Goal: Information Seeking & Learning: Check status

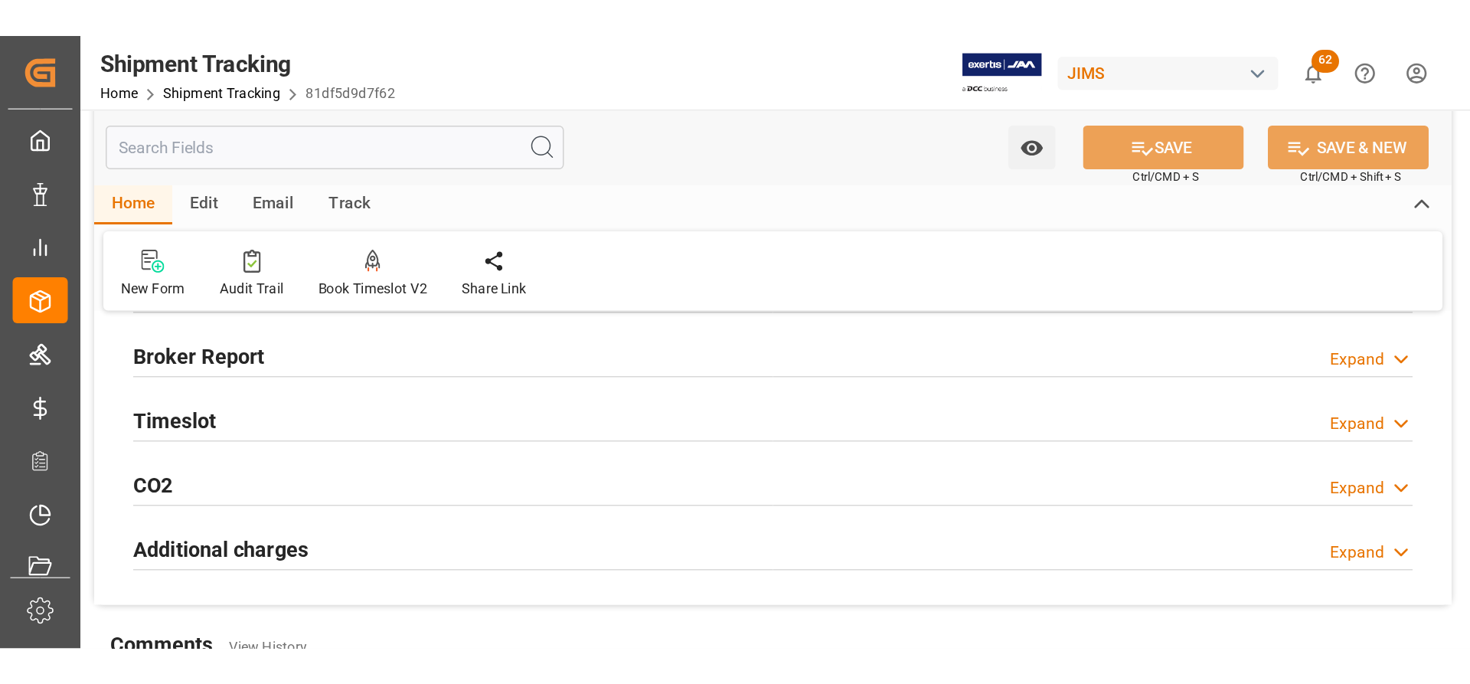
scroll to position [352, 0]
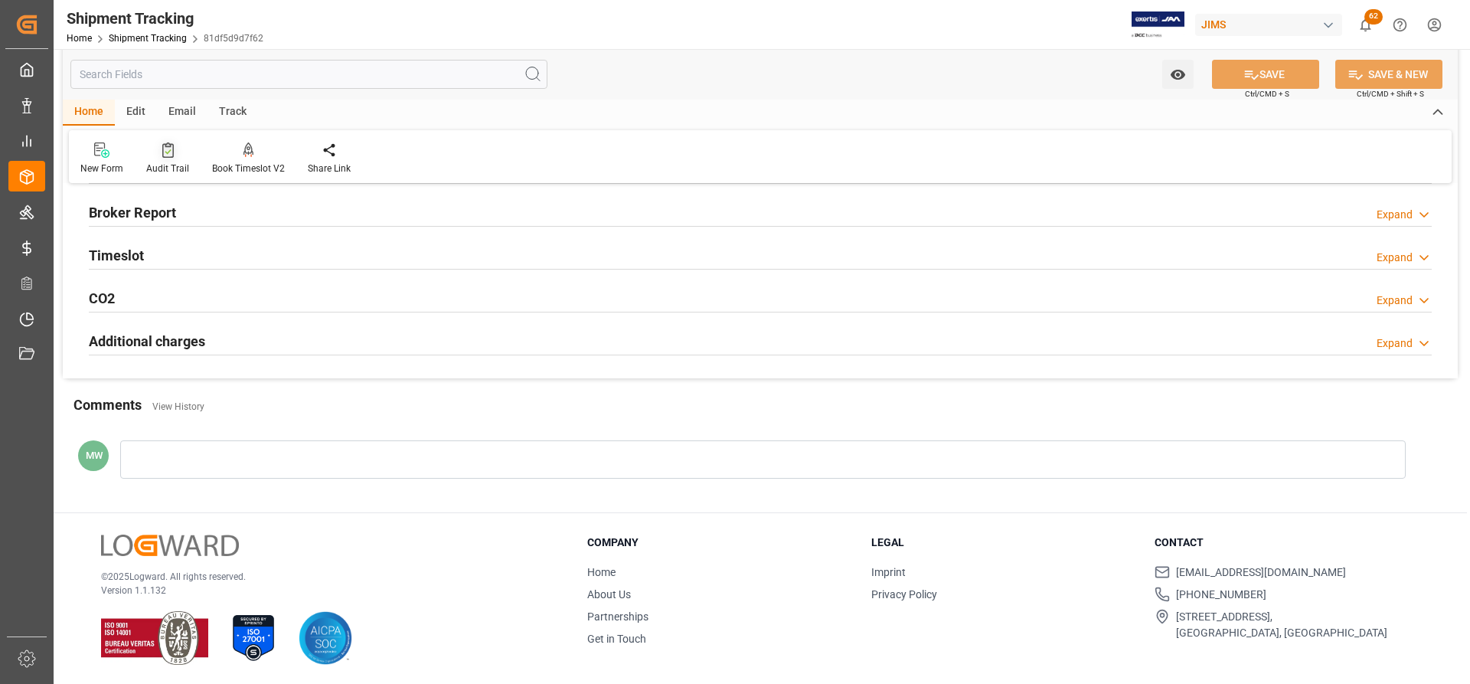
click at [163, 166] on div "Audit Trail" at bounding box center [167, 169] width 43 height 14
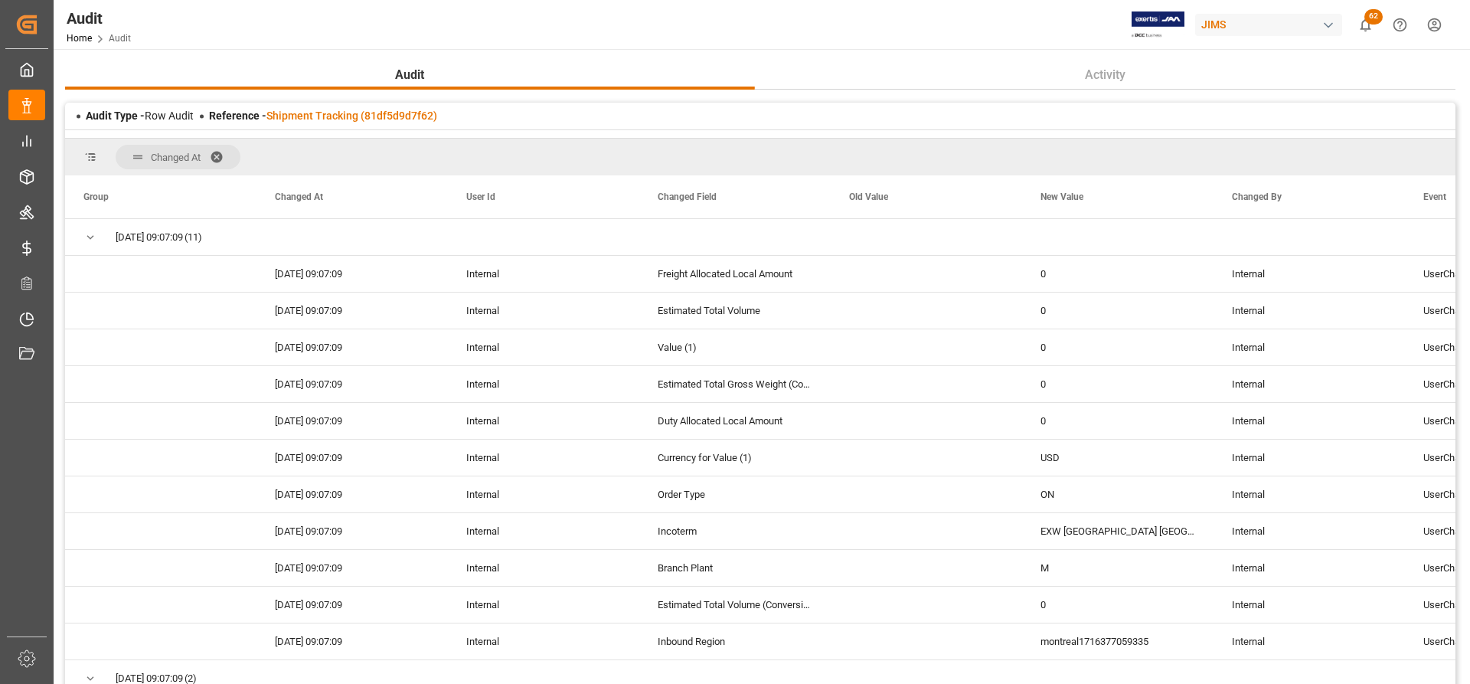
click at [325, 154] on div "Changed At" at bounding box center [760, 157] width 1391 height 37
click at [300, 163] on div "Changed At" at bounding box center [760, 157] width 1391 height 37
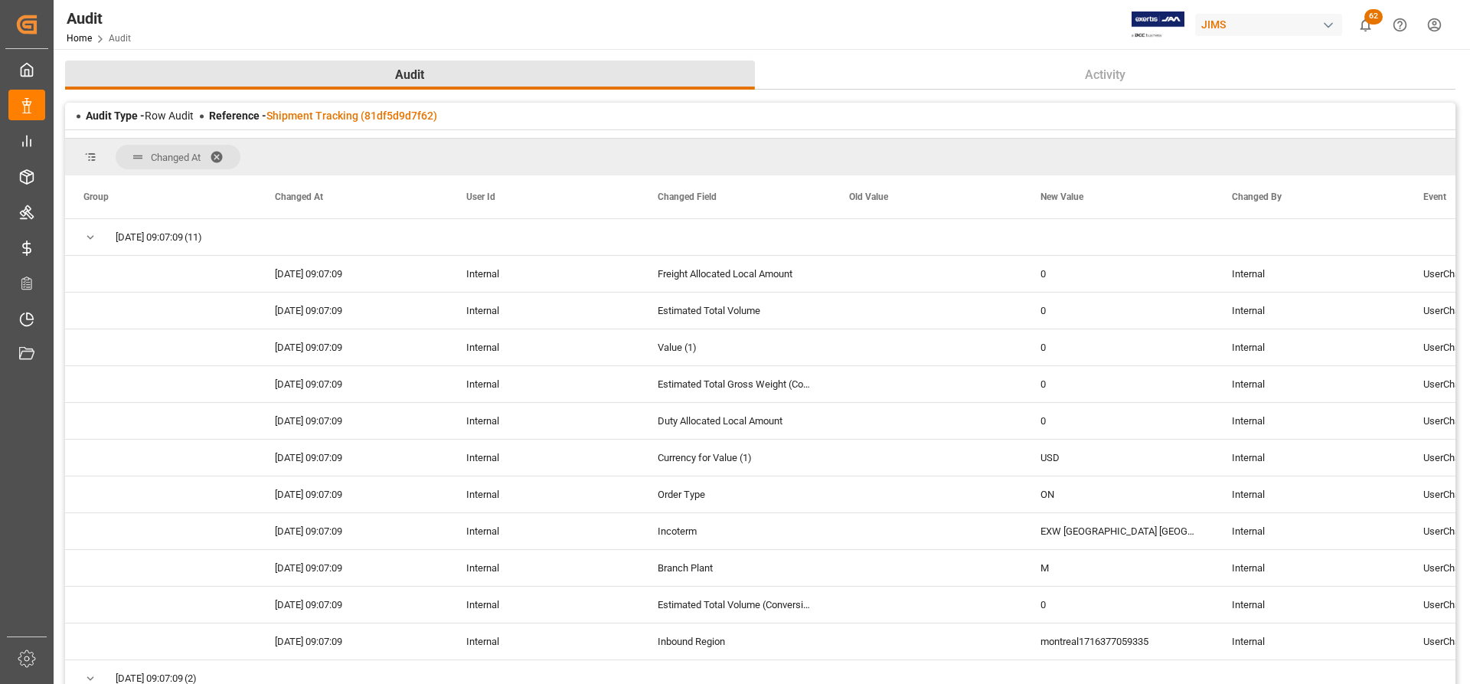
click at [415, 74] on span "Audit" at bounding box center [409, 75] width 41 height 18
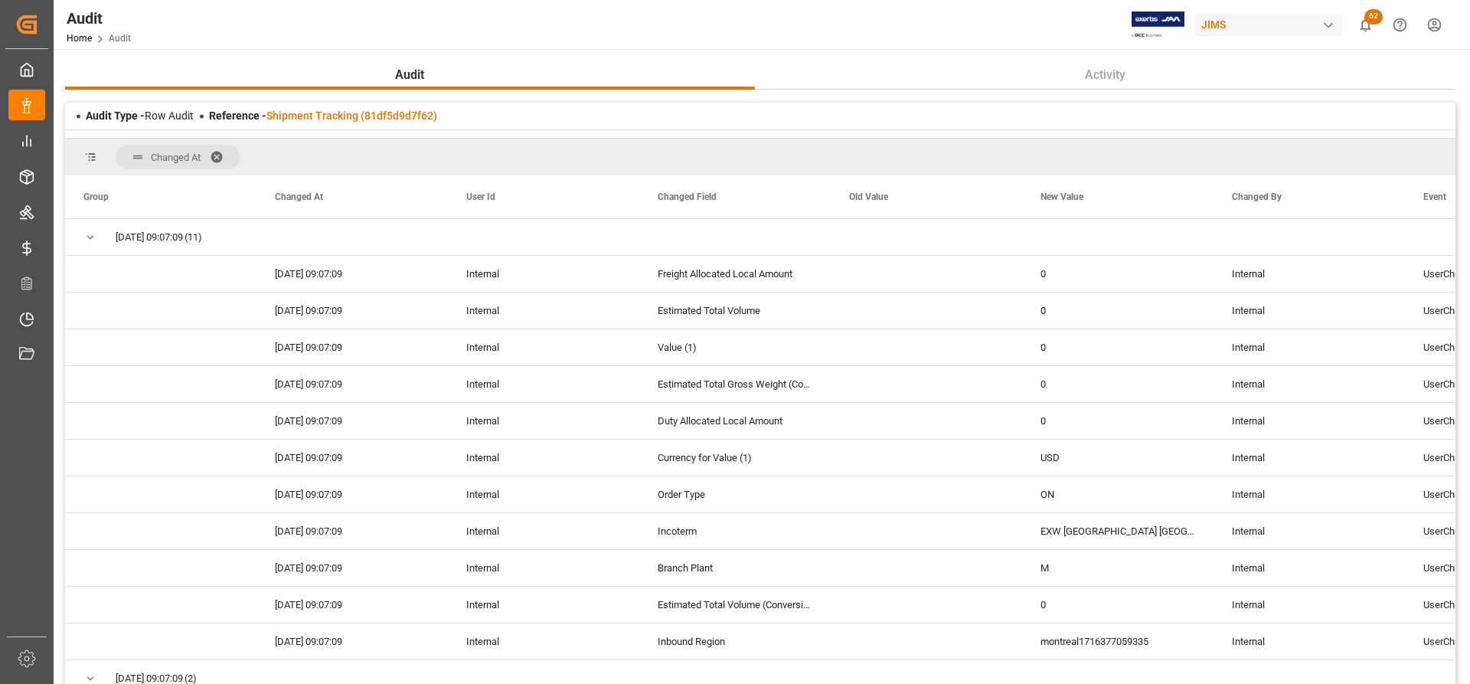
click at [979, 93] on div "Audit Activity Audit Type - Row Audit Reference - Shipment Tracking (81df5d9d7f…" at bounding box center [760, 406] width 1391 height 692
click at [178, 118] on div "Audit Type - Row Audit" at bounding box center [140, 116] width 108 height 16
click at [143, 152] on span at bounding box center [138, 157] width 14 height 14
click at [92, 161] on span at bounding box center [90, 157] width 14 height 14
click at [979, 25] on div "JIMS" at bounding box center [1268, 25] width 147 height 22
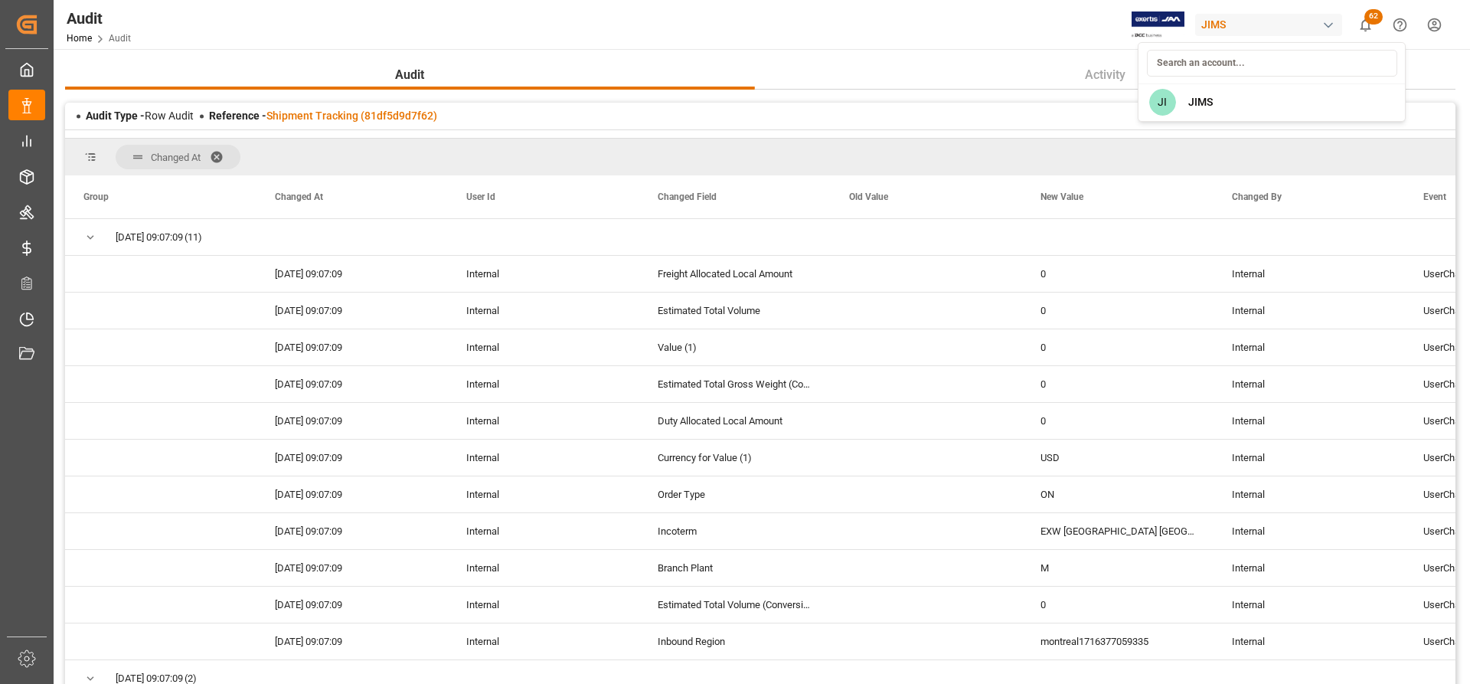
click at [93, 156] on html "Created by potrace 1.15, written by [PERSON_NAME] [DATE]-[DATE] Created by potr…" at bounding box center [735, 342] width 1470 height 684
click at [93, 153] on span at bounding box center [90, 157] width 14 height 14
click at [979, 27] on div "JIMS" at bounding box center [1268, 25] width 147 height 22
click at [979, 67] on html "Created by potrace 1.15, written by [PERSON_NAME] [DATE]-[DATE] Created by potr…" at bounding box center [735, 342] width 1470 height 684
click at [172, 155] on span "Changed At" at bounding box center [176, 157] width 50 height 11
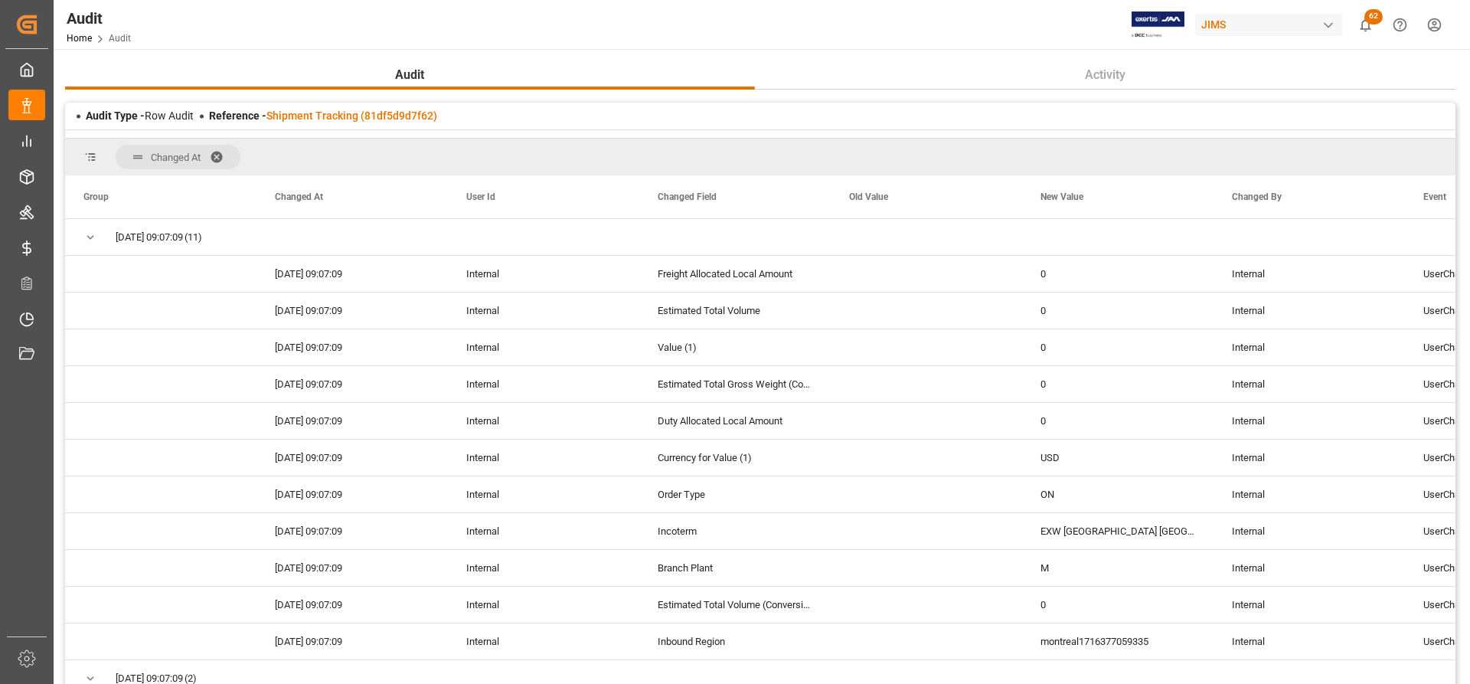
click at [135, 154] on span at bounding box center [138, 157] width 14 height 14
click at [139, 159] on span at bounding box center [138, 157] width 14 height 14
